Goal: Task Accomplishment & Management: Use online tool/utility

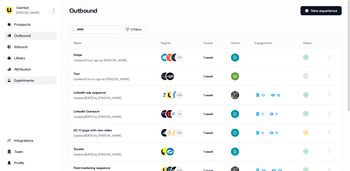
click at [25, 81] on div "Experiments" at bounding box center [30, 80] width 47 height 5
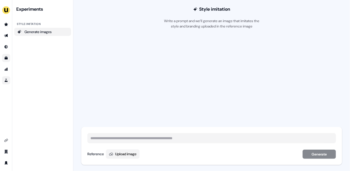
click at [3, 56] on link "Go to templates" at bounding box center [6, 58] width 8 height 8
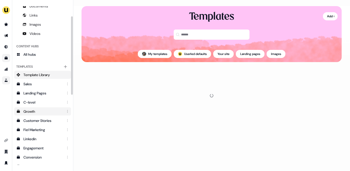
scroll to position [55, 0]
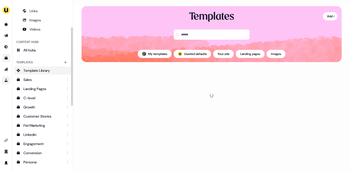
click at [41, 70] on span "Template Library" at bounding box center [36, 70] width 27 height 5
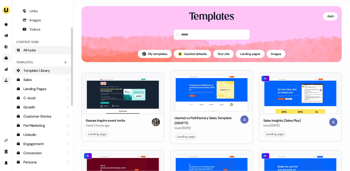
click at [46, 49] on link "All hubs" at bounding box center [42, 50] width 57 height 8
click at [21, 51] on link "All hubs" at bounding box center [42, 50] width 57 height 8
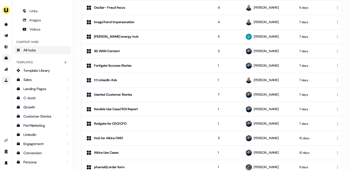
scroll to position [393, 0]
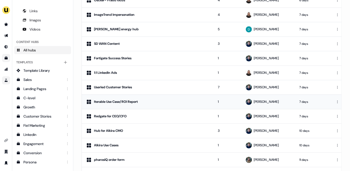
click at [143, 101] on div "Iterable Use Case/ROI Report" at bounding box center [148, 102] width 124 height 6
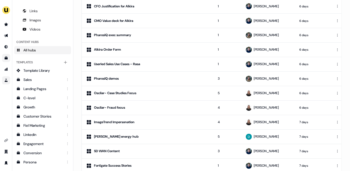
scroll to position [288, 0]
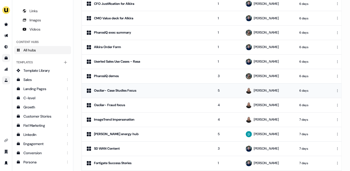
click at [125, 90] on div "Oscilar- Case Studies Focus" at bounding box center [115, 90] width 42 height 5
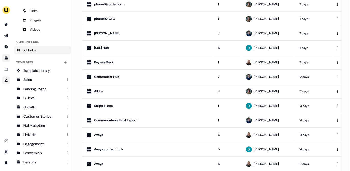
scroll to position [563, 0]
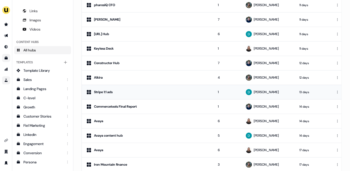
click at [135, 90] on div "Stripe 1:1 ads" at bounding box center [148, 92] width 124 height 6
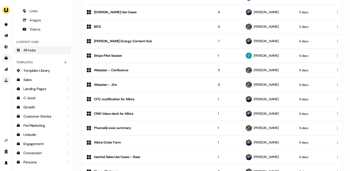
scroll to position [201, 0]
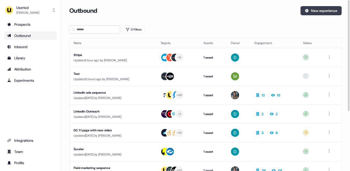
click at [326, 12] on button "New experience" at bounding box center [321, 10] width 41 height 9
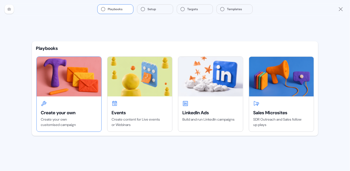
click at [79, 92] on img at bounding box center [69, 77] width 65 height 40
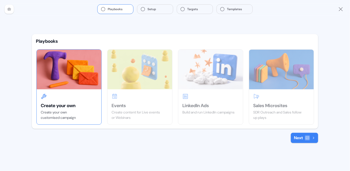
click at [307, 137] on icon at bounding box center [308, 138] width 4 height 4
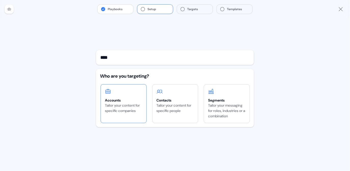
type input "****"
click at [126, 107] on div "Tailor your content for specific companies" at bounding box center [123, 108] width 37 height 11
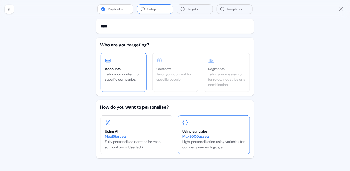
click at [212, 130] on div "Using variables" at bounding box center [214, 131] width 63 height 5
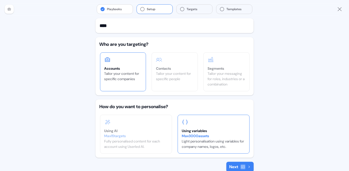
scroll to position [13, 0]
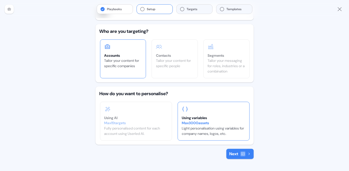
click at [242, 158] on button "Next" at bounding box center [239, 154] width 27 height 10
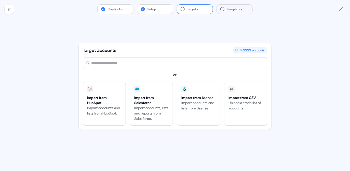
click at [124, 60] on input "text" at bounding box center [175, 63] width 185 height 11
click at [342, 7] on icon "Close" at bounding box center [341, 9] width 6 height 6
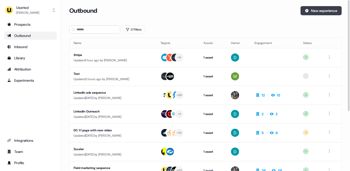
click at [330, 10] on button "New experience" at bounding box center [321, 10] width 41 height 9
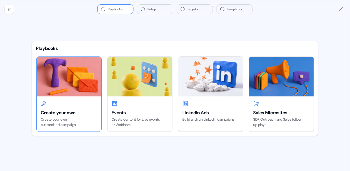
click at [69, 91] on img at bounding box center [69, 77] width 65 height 40
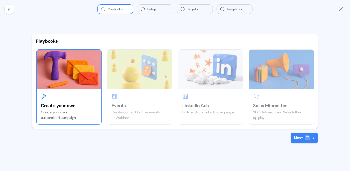
click at [311, 136] on button "Next" at bounding box center [304, 138] width 27 height 10
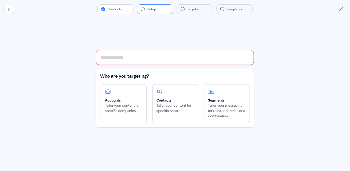
click at [312, 131] on div "Playbooks Setup Targets Templates Who are you targeting? Accounts Tailor your c…" at bounding box center [175, 85] width 350 height 171
click at [145, 55] on input "text" at bounding box center [175, 57] width 158 height 15
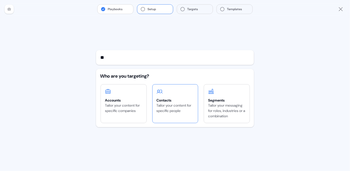
type input "**"
click at [167, 109] on div "Tailor your content for specific people" at bounding box center [175, 108] width 37 height 11
click at [134, 113] on div "Tailor your content for specific companies" at bounding box center [123, 108] width 37 height 11
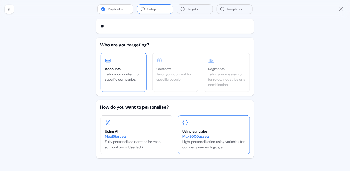
click at [214, 144] on div "Max 3000 assets Light personalisation using variables for company names, logos,…" at bounding box center [214, 142] width 63 height 16
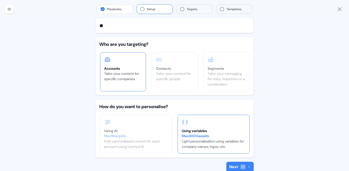
click at [233, 168] on button "Next" at bounding box center [239, 167] width 27 height 10
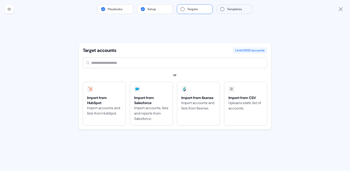
click at [110, 62] on input "text" at bounding box center [175, 63] width 185 height 11
type input "***"
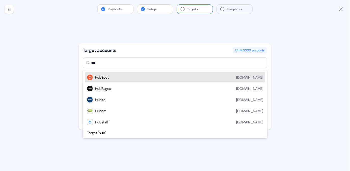
click at [111, 78] on div "HubSpot hubspot.com" at bounding box center [179, 77] width 168 height 6
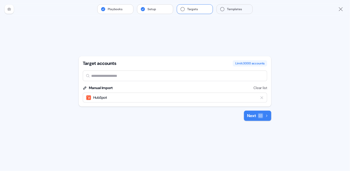
click at [262, 104] on div "Target accounts Limit: 3000 accounts option HubSpot, selected. Select is focuse…" at bounding box center [175, 81] width 193 height 50
click at [262, 115] on icon at bounding box center [261, 116] width 4 height 4
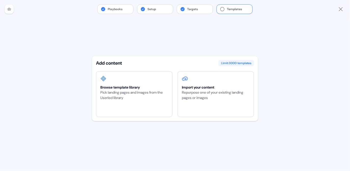
drag, startPoint x: 147, startPoint y: 97, endPoint x: 232, endPoint y: 143, distance: 96.4
click at [232, 143] on div "Add content Limit: 3000 templates Browse template library Pick landing pages an…" at bounding box center [175, 94] width 166 height 153
click at [219, 101] on div "Import your content Repurpose one of your existing landing pages or images" at bounding box center [216, 94] width 76 height 45
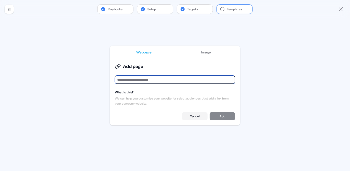
click at [155, 79] on input at bounding box center [175, 80] width 120 height 8
